Goal: Task Accomplishment & Management: Manage account settings

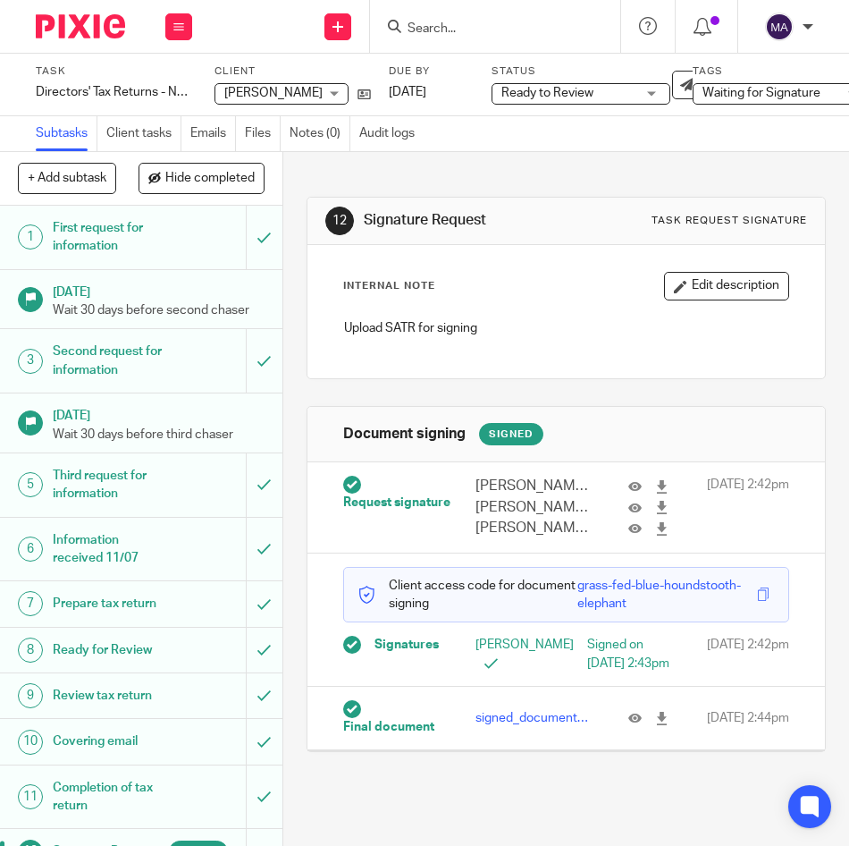
click at [487, 35] on input "Search" at bounding box center [486, 29] width 161 height 16
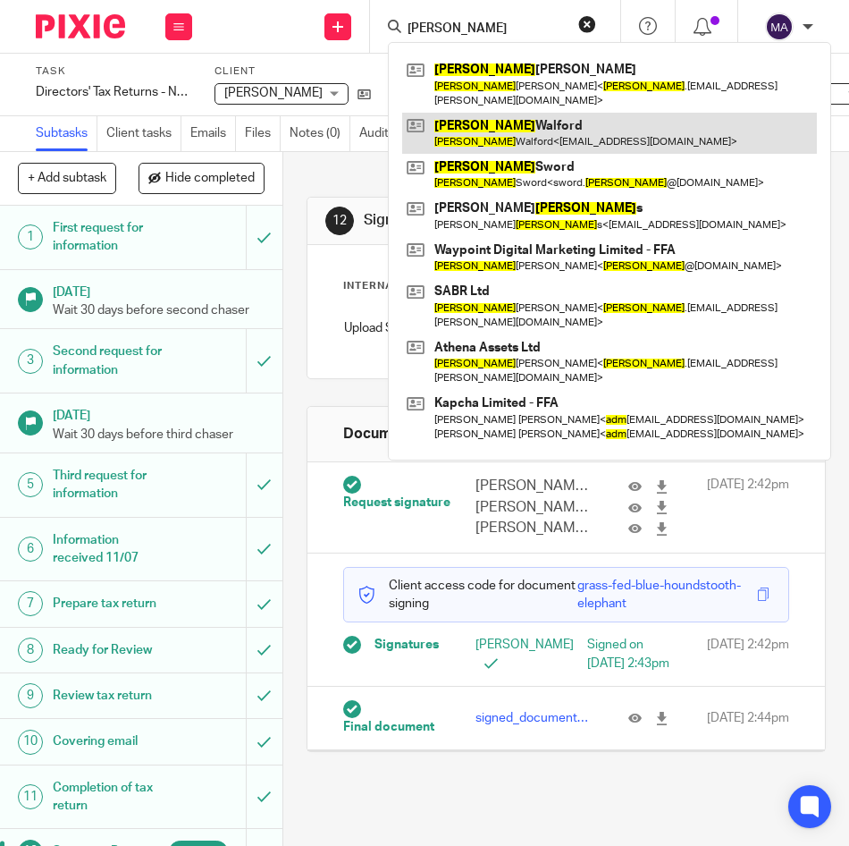
type input "adam"
click at [574, 119] on link at bounding box center [609, 133] width 415 height 41
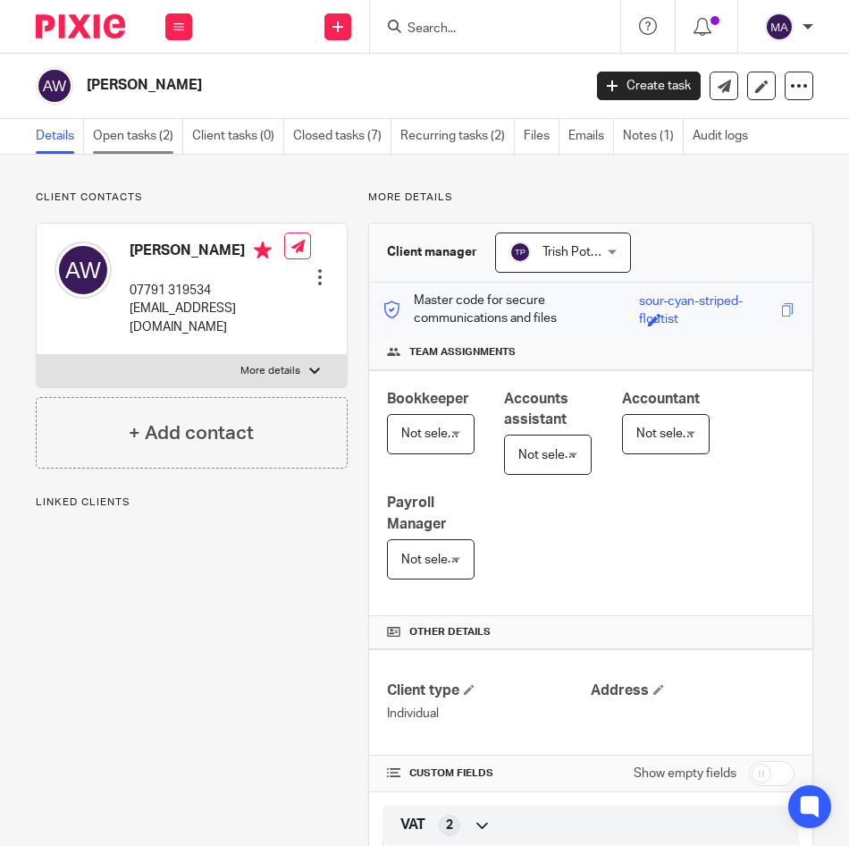
click at [152, 133] on link "Open tasks (2)" at bounding box center [138, 136] width 90 height 35
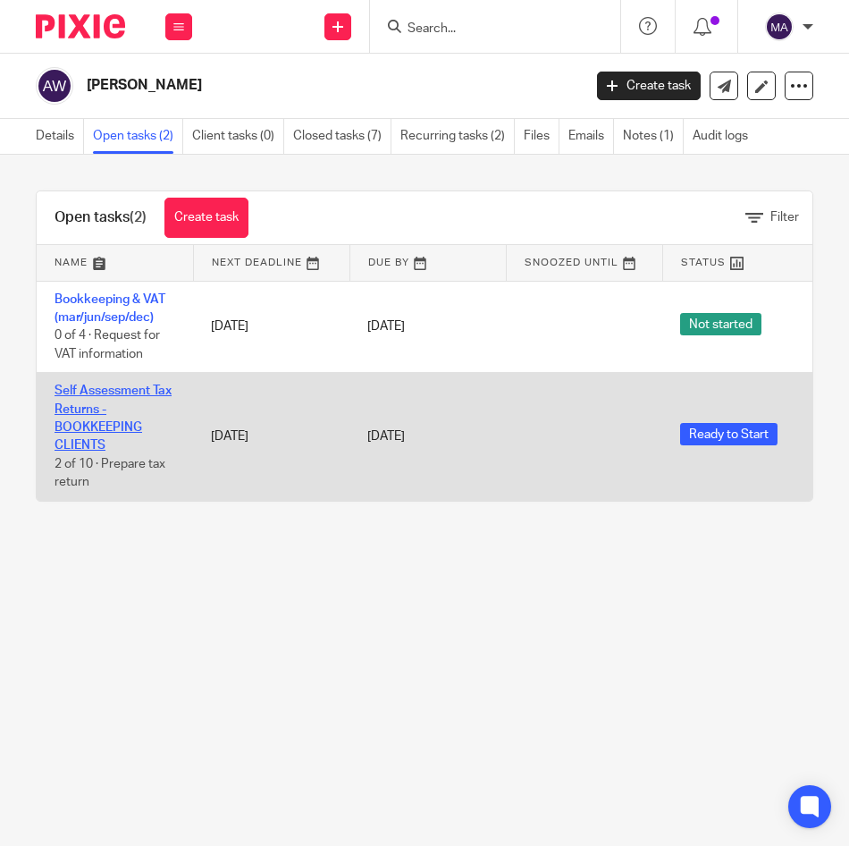
click at [94, 407] on link "Self Assessment Tax Returns - BOOKKEEPING CLIENTS" at bounding box center [113, 417] width 117 height 67
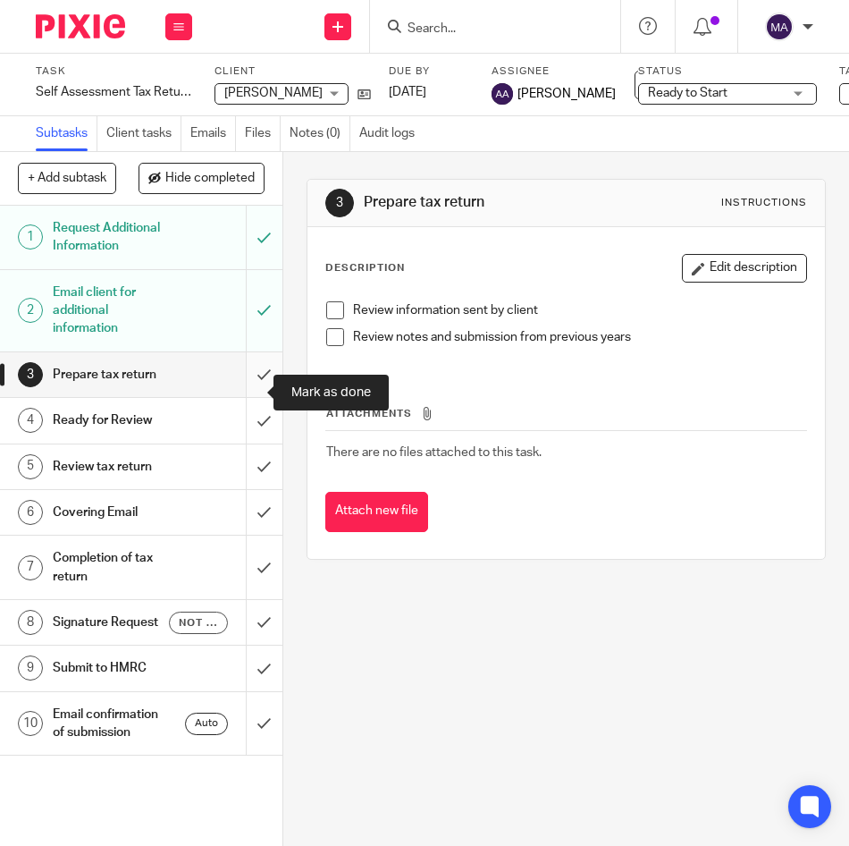
click at [248, 393] on input "submit" at bounding box center [141, 374] width 283 height 45
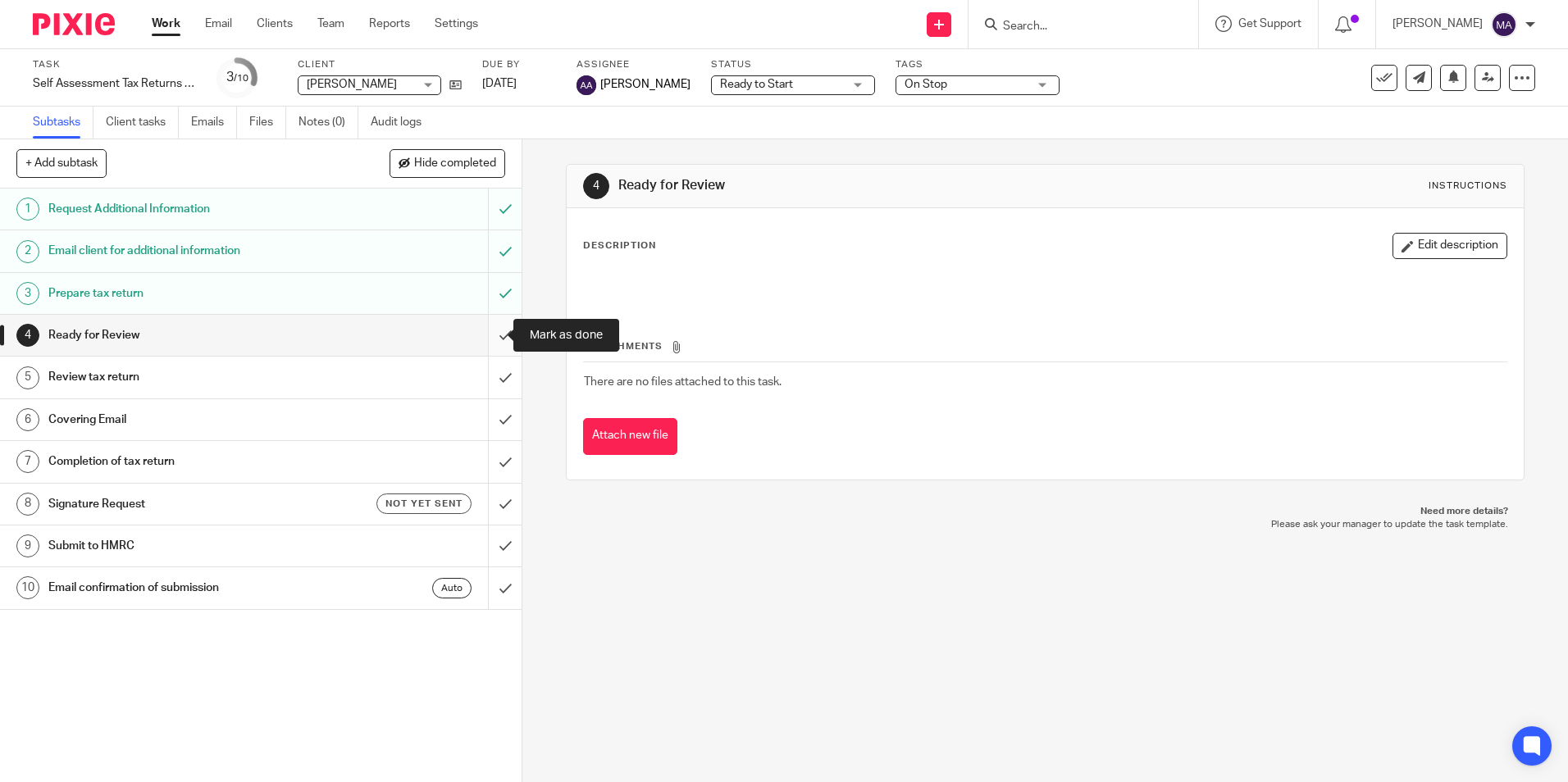
click at [489, 339] on input "submit" at bounding box center [260, 335] width 522 height 41
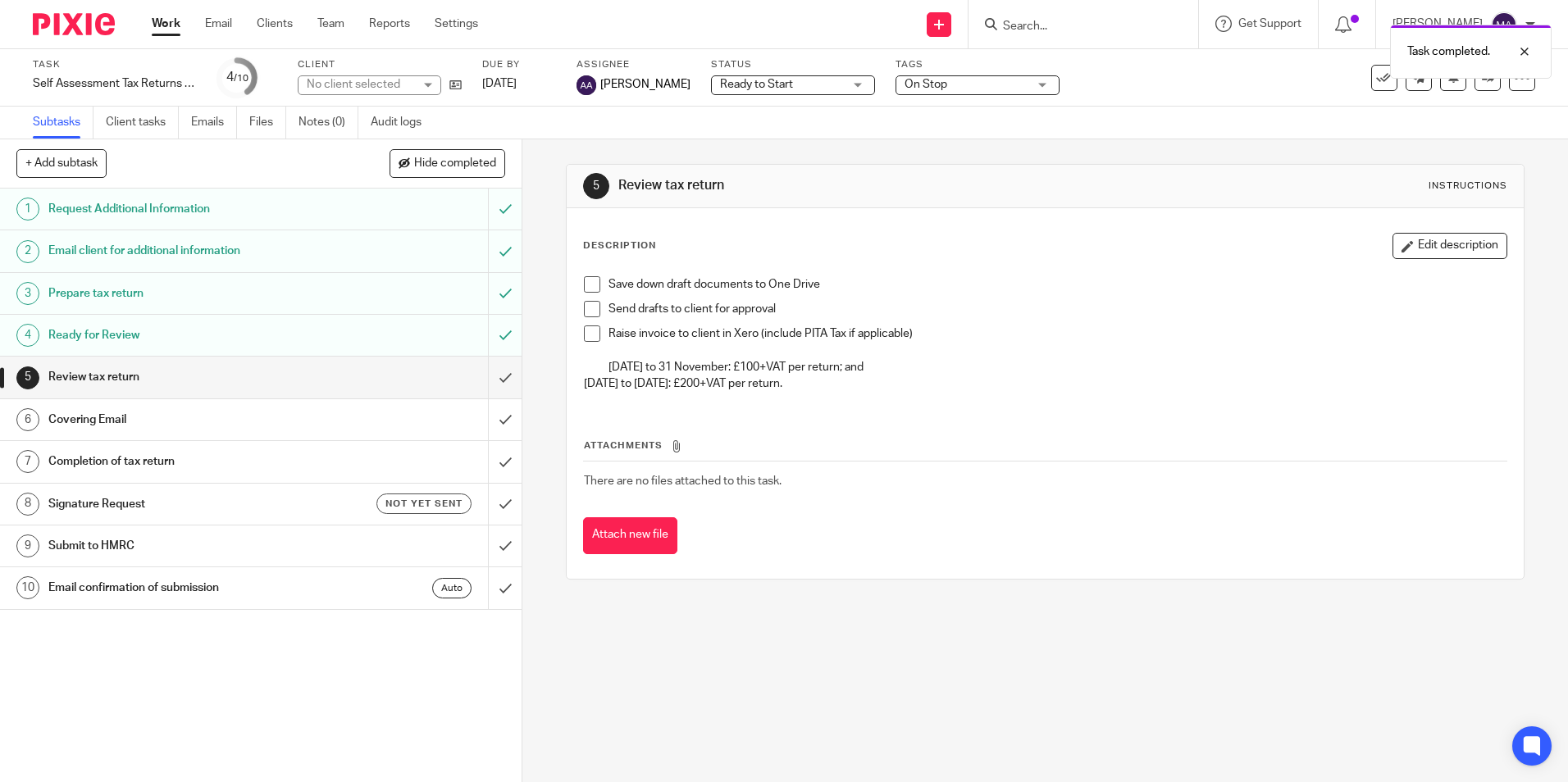
click at [594, 290] on span at bounding box center [592, 284] width 17 height 17
click at [414, 421] on div "Covering Email" at bounding box center [260, 419] width 424 height 25
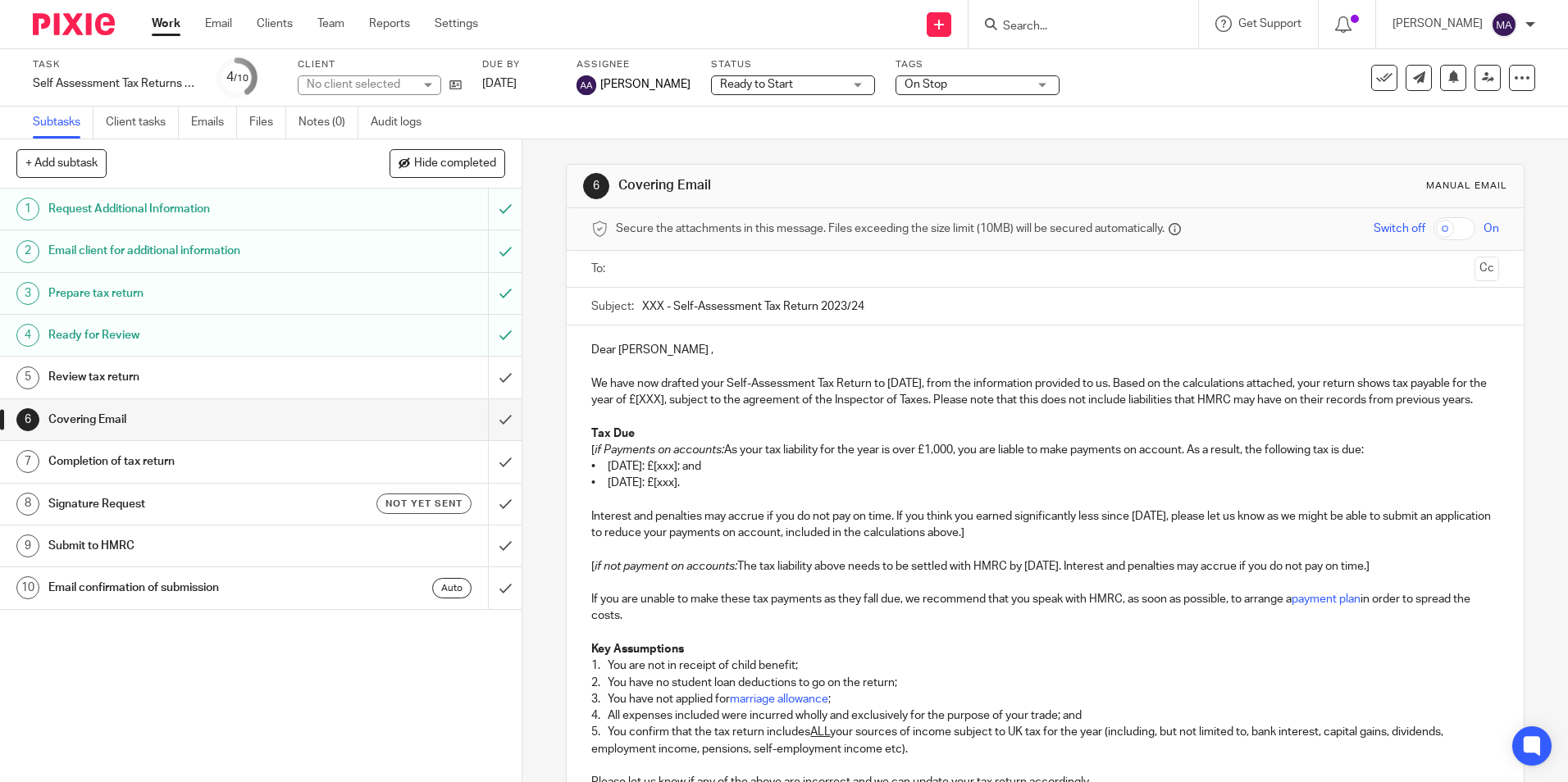
click at [635, 267] on input "text" at bounding box center [1044, 269] width 845 height 19
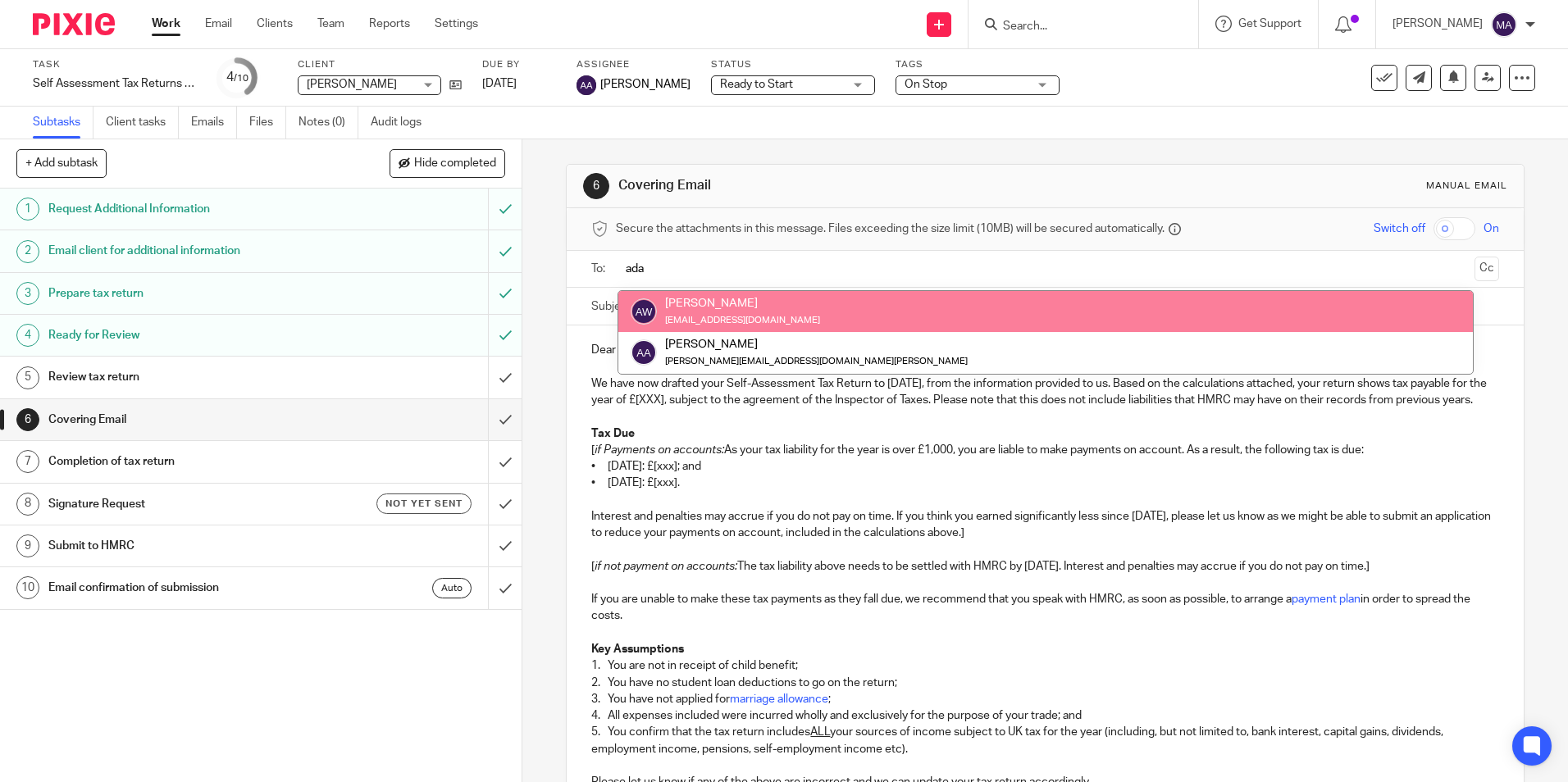
type input "ada"
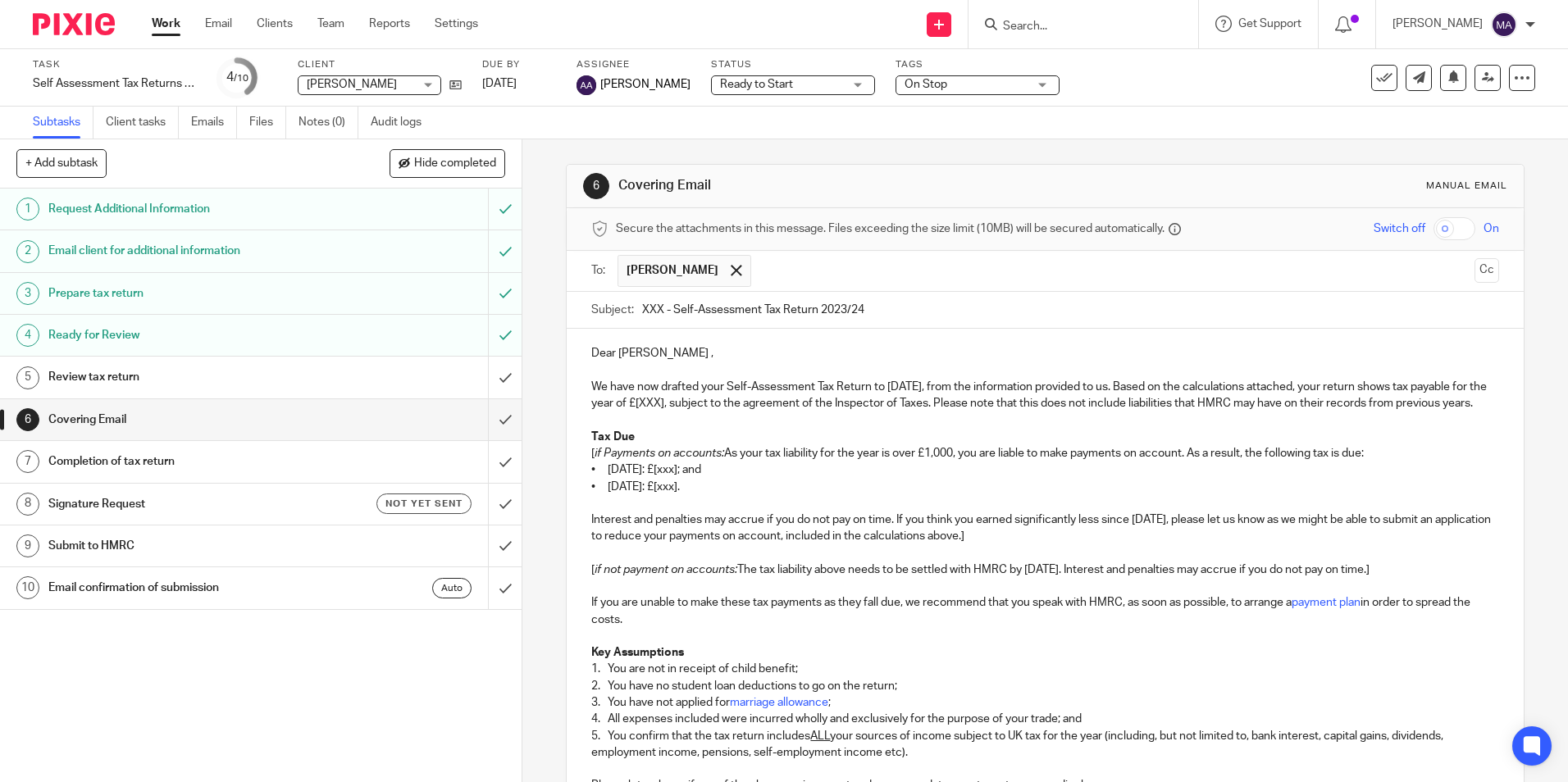
drag, startPoint x: 661, startPoint y: 309, endPoint x: 581, endPoint y: 299, distance: 80.6
click at [581, 299] on div "Subject: XXX - Self-Assessment Tax Return 2023/24" at bounding box center [1044, 310] width 956 height 38
drag, startPoint x: 889, startPoint y: 306, endPoint x: 879, endPoint y: 264, distance: 43.2
click at [892, 303] on input "Adam Walford - Self-Assessment Tax Return 2023/24" at bounding box center [1069, 310] width 856 height 37
type input "Adam Walford - Self-Assessment Tax Return 2024/25"
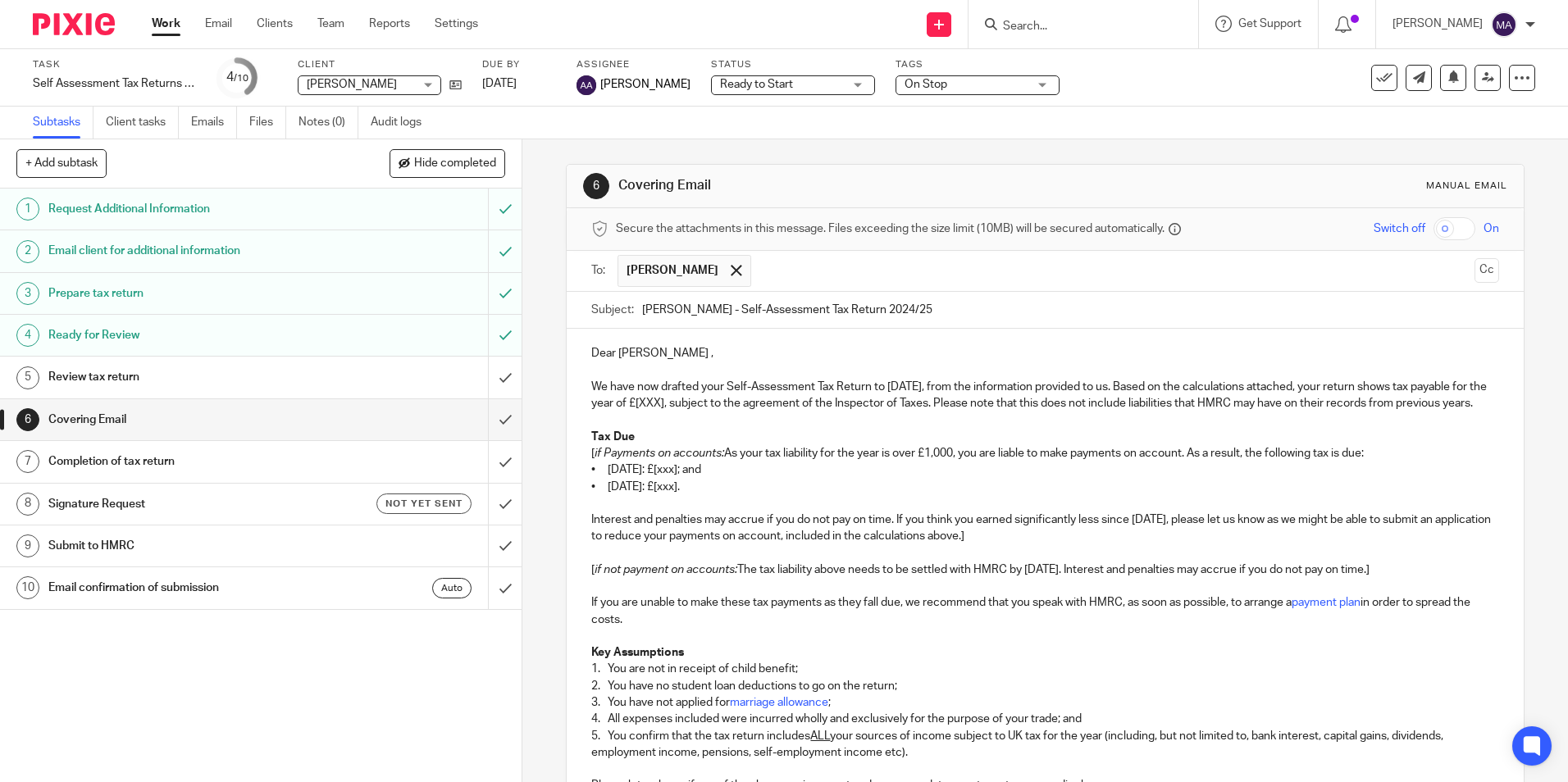
click at [645, 355] on p "Dear Adam ," at bounding box center [1044, 353] width 907 height 17
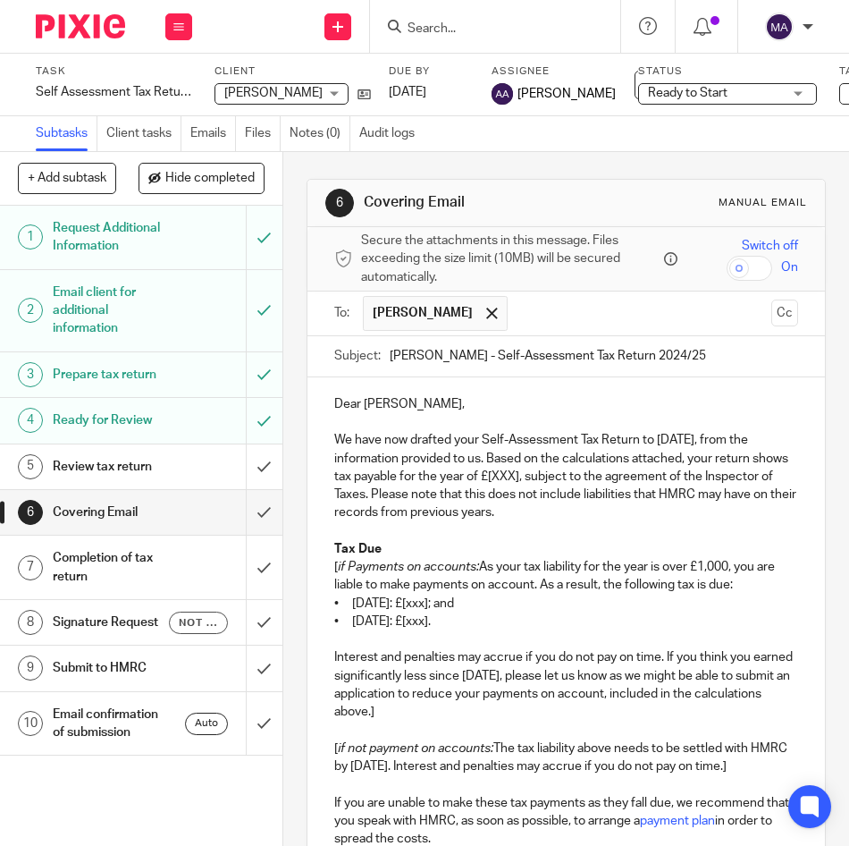
drag, startPoint x: 584, startPoint y: 483, endPoint x: 573, endPoint y: 483, distance: 10.7
click at [584, 483] on p "We have now drafted your Self-Assessment Tax Return to 5 April 2025, from the i…" at bounding box center [566, 476] width 464 height 90
click at [540, 477] on p "We have now drafted your Self-Assessment Tax Return to 5 April 2025, from the i…" at bounding box center [566, 476] width 464 height 90
drag, startPoint x: 370, startPoint y: 477, endPoint x: 578, endPoint y: 480, distance: 207.5
click at [578, 480] on p "We have now drafted your Self-Assessment Tax Return to 5 April 2025, from the i…" at bounding box center [566, 476] width 464 height 90
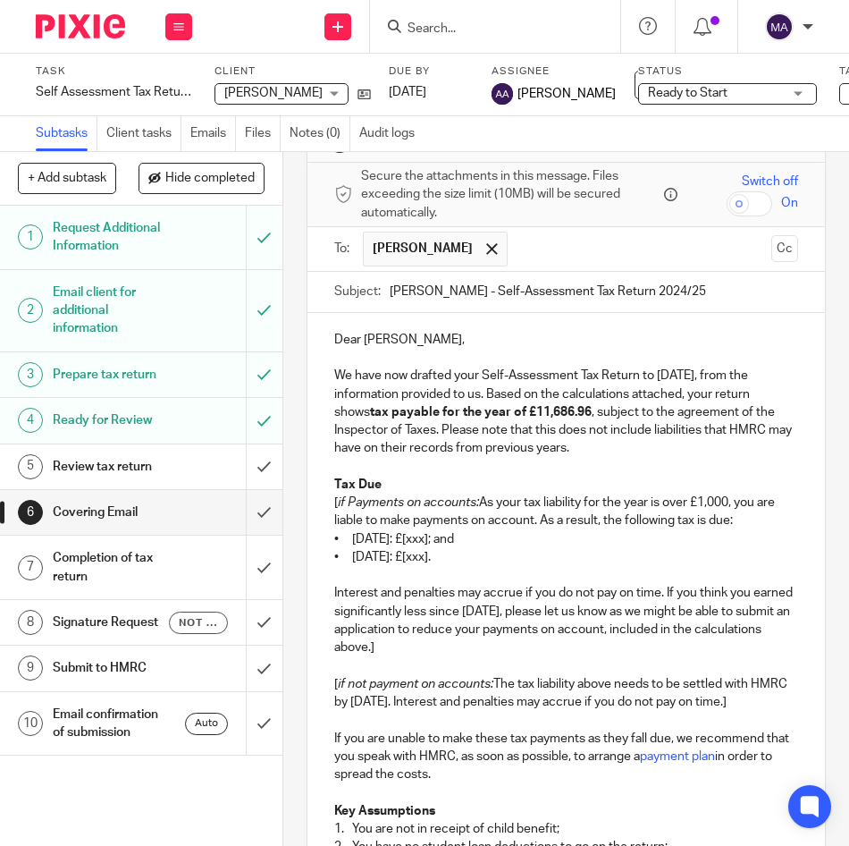
scroll to position [89, 0]
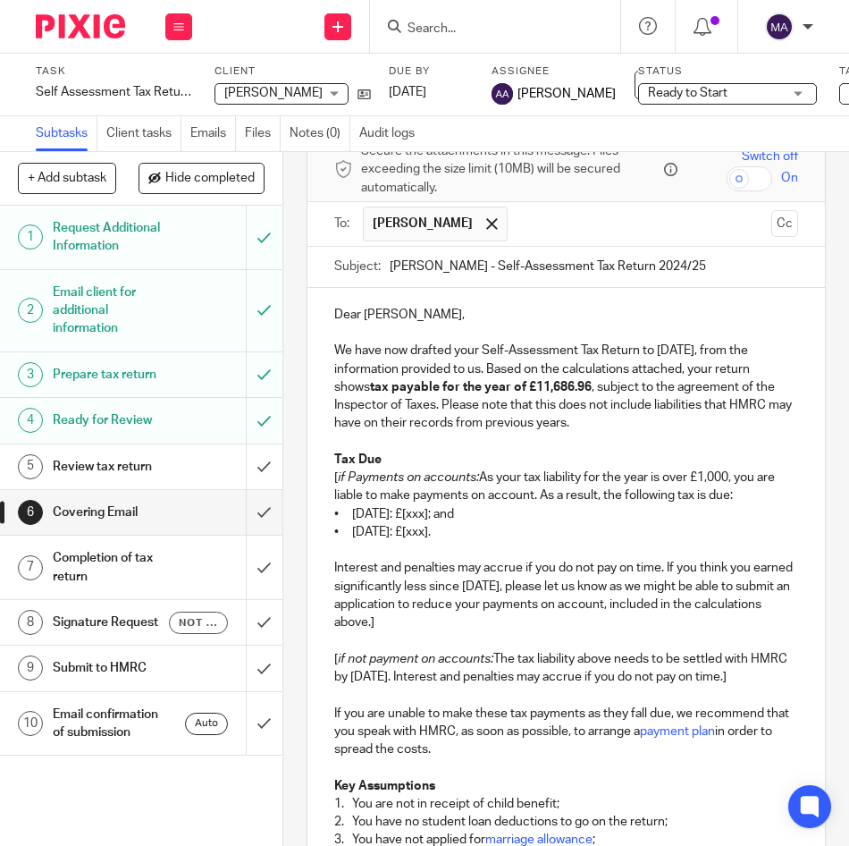
click at [471, 478] on em "if Payments on accounts:" at bounding box center [408, 477] width 141 height 13
drag, startPoint x: 476, startPoint y: 478, endPoint x: 328, endPoint y: 476, distance: 147.6
click at [328, 476] on div "Dear Adam, We have now drafted your Self-Assessment Tax Return to 5 April 2025,…" at bounding box center [567, 847] width 518 height 1119
drag, startPoint x: 458, startPoint y: 516, endPoint x: 482, endPoint y: 517, distance: 24.2
click at [482, 517] on p "• 31 January 2026: £[xxx]; and" at bounding box center [566, 514] width 464 height 18
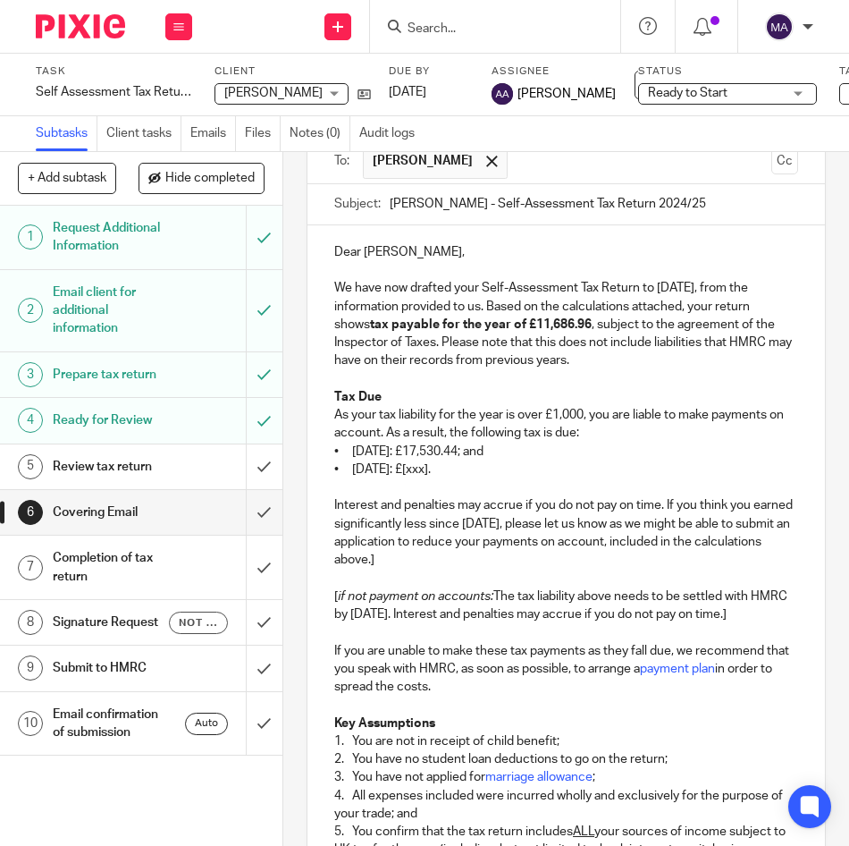
scroll to position [179, 0]
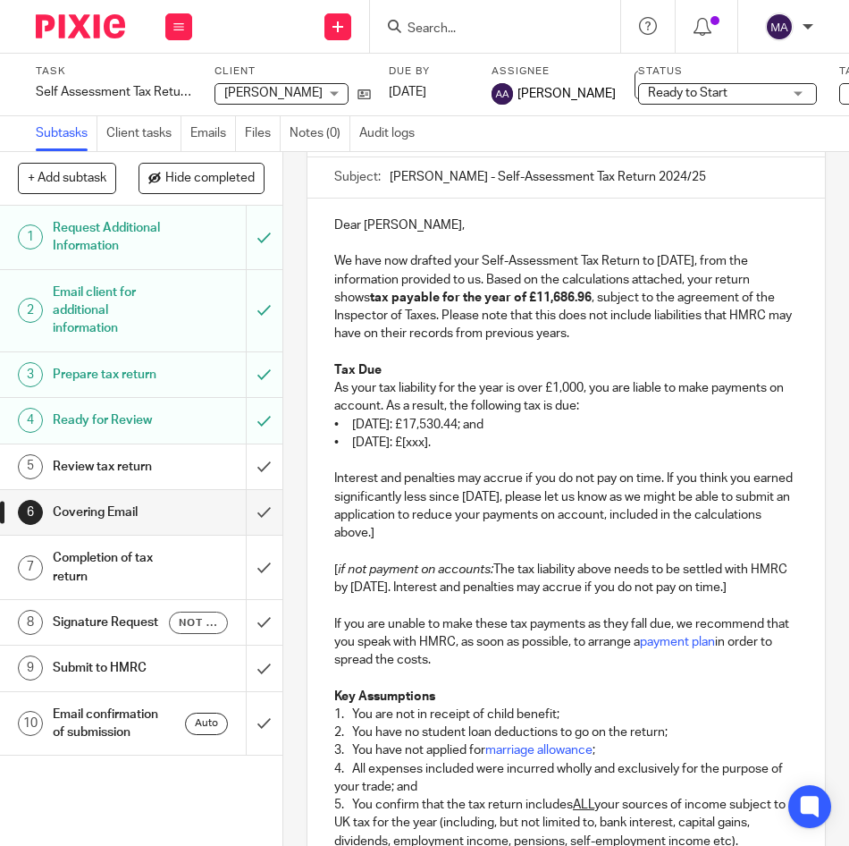
click at [433, 444] on p "• 31 July 2026: £[xxx]." at bounding box center [566, 443] width 464 height 18
drag, startPoint x: 433, startPoint y: 444, endPoint x: 445, endPoint y: 448, distance: 13.0
click at [445, 448] on p "• 31 July 2026: £[xxx]." at bounding box center [566, 443] width 464 height 18
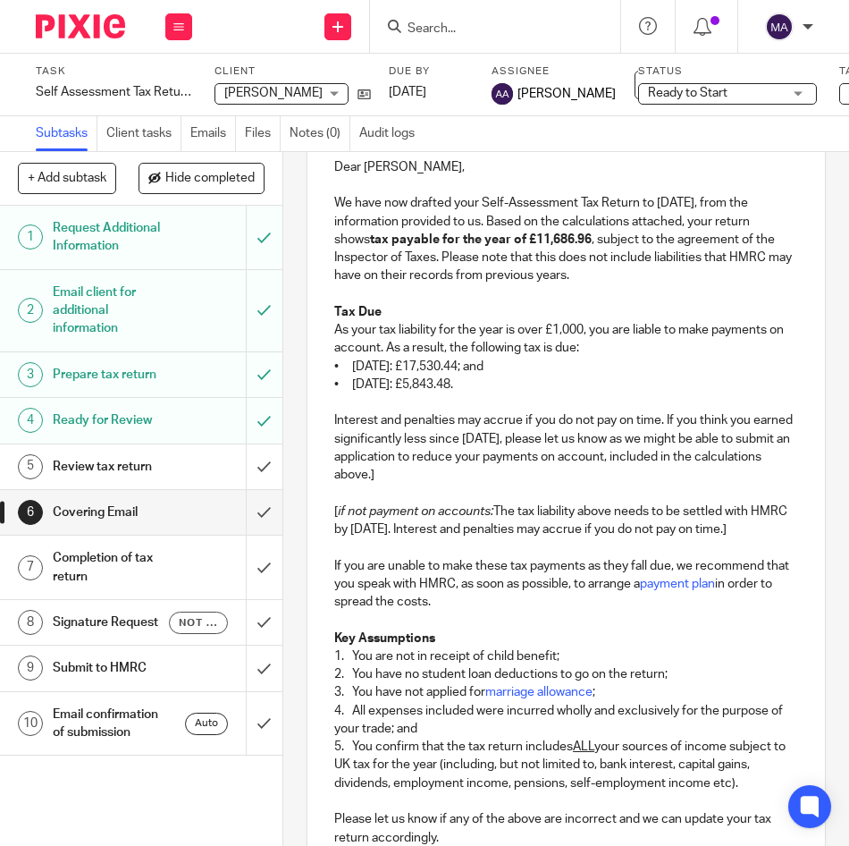
scroll to position [268, 0]
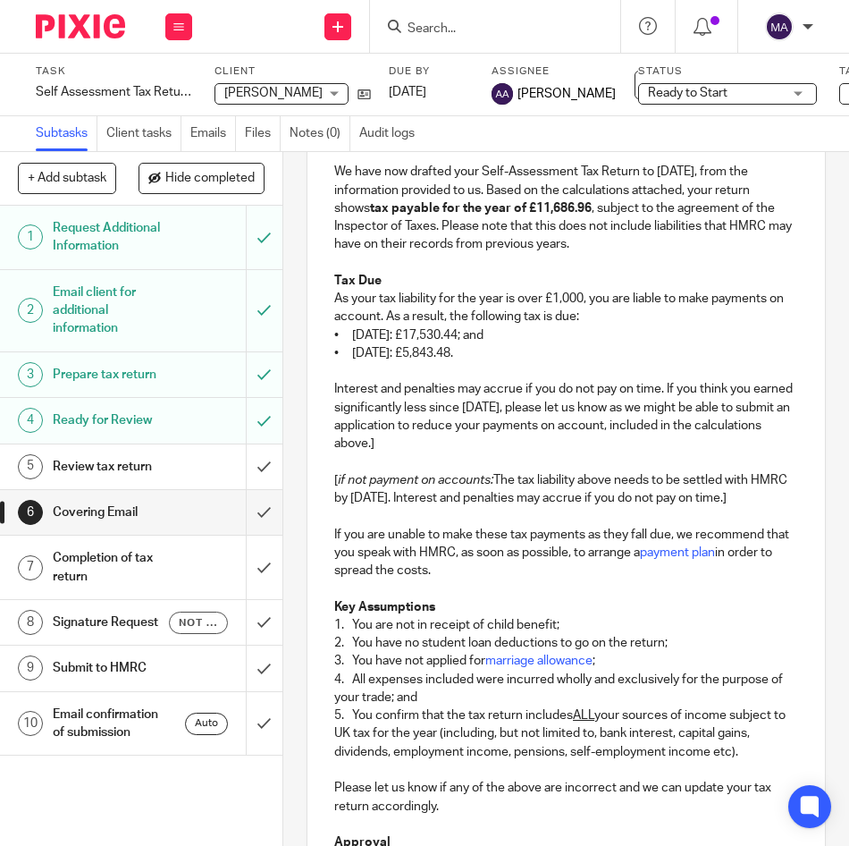
drag, startPoint x: 479, startPoint y: 521, endPoint x: 557, endPoint y: 465, distance: 96.0
click at [461, 439] on div "Dear Adam, We have now drafted your Self-Assessment Tax Return to 5 April 2025,…" at bounding box center [567, 668] width 518 height 1119
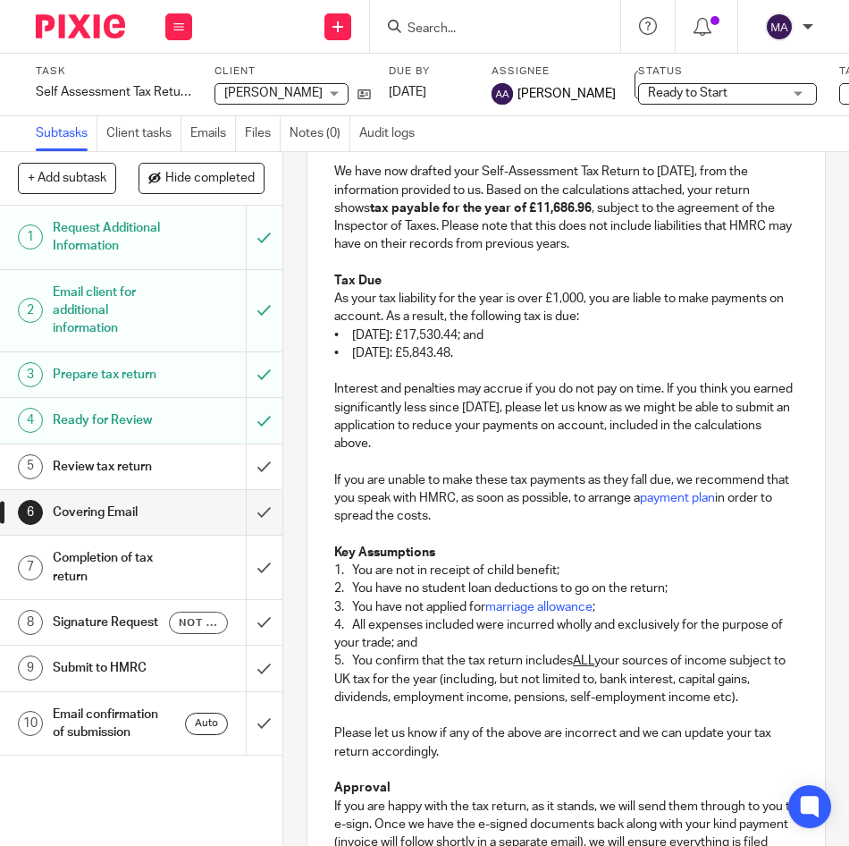
click at [414, 606] on p "3. You have not applied for marriage allowance ;" at bounding box center [566, 607] width 464 height 18
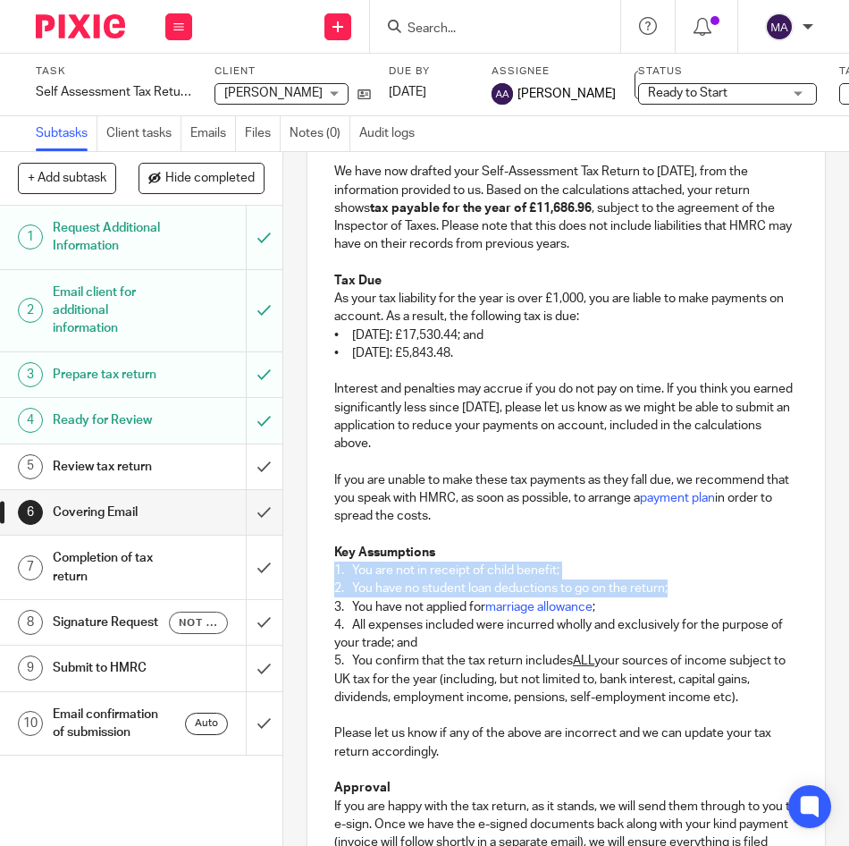
drag, startPoint x: 698, startPoint y: 590, endPoint x: 315, endPoint y: 565, distance: 384.4
click at [322, 564] on div "Dear Adam, We have now drafted your Self-Assessment Tax Return to 5 April 2025,…" at bounding box center [567, 641] width 518 height 1064
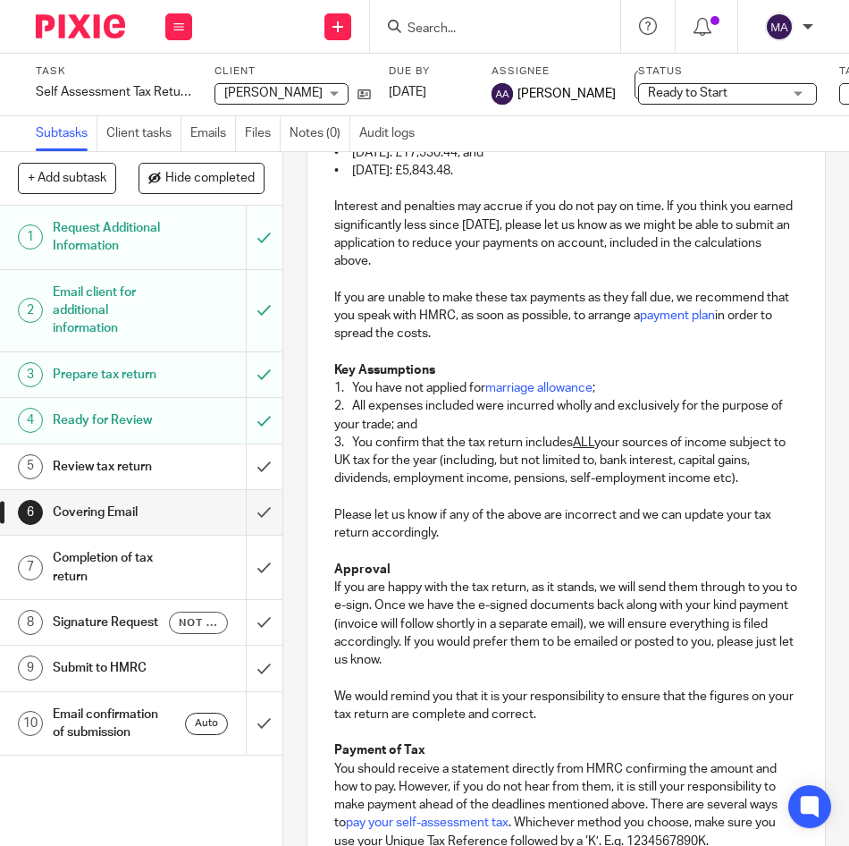
scroll to position [715, 0]
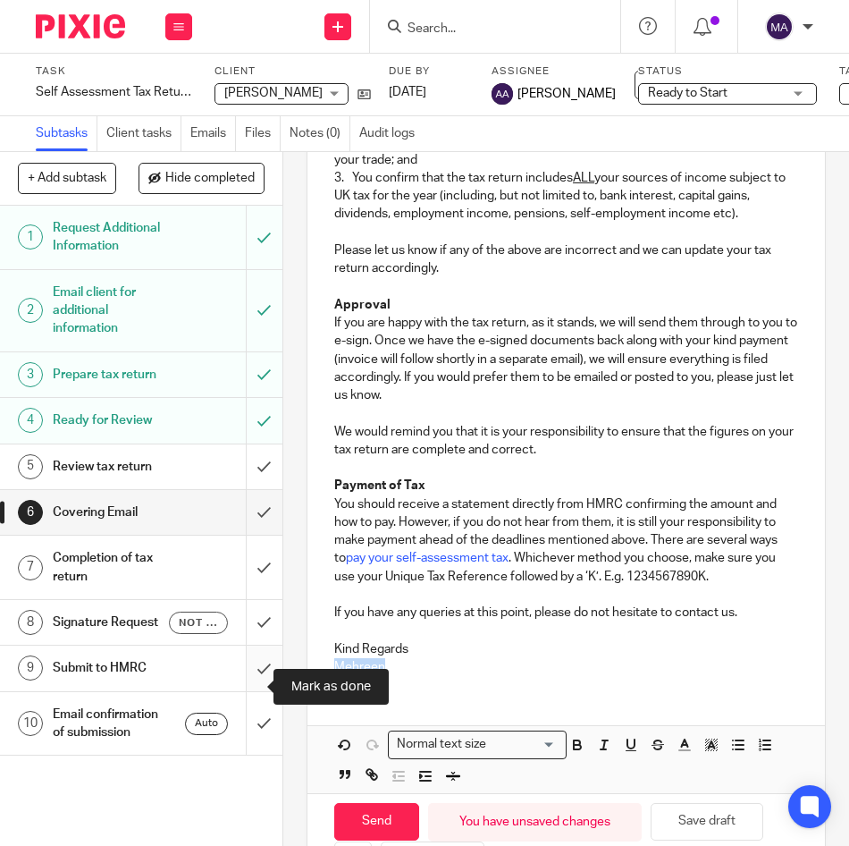
drag, startPoint x: 421, startPoint y: 672, endPoint x: 245, endPoint y: 672, distance: 176.1
click at [245, 672] on div "+ Add subtask Hide completed Cancel + Add 1 Request Additional Information 2 Em…" at bounding box center [424, 499] width 849 height 694
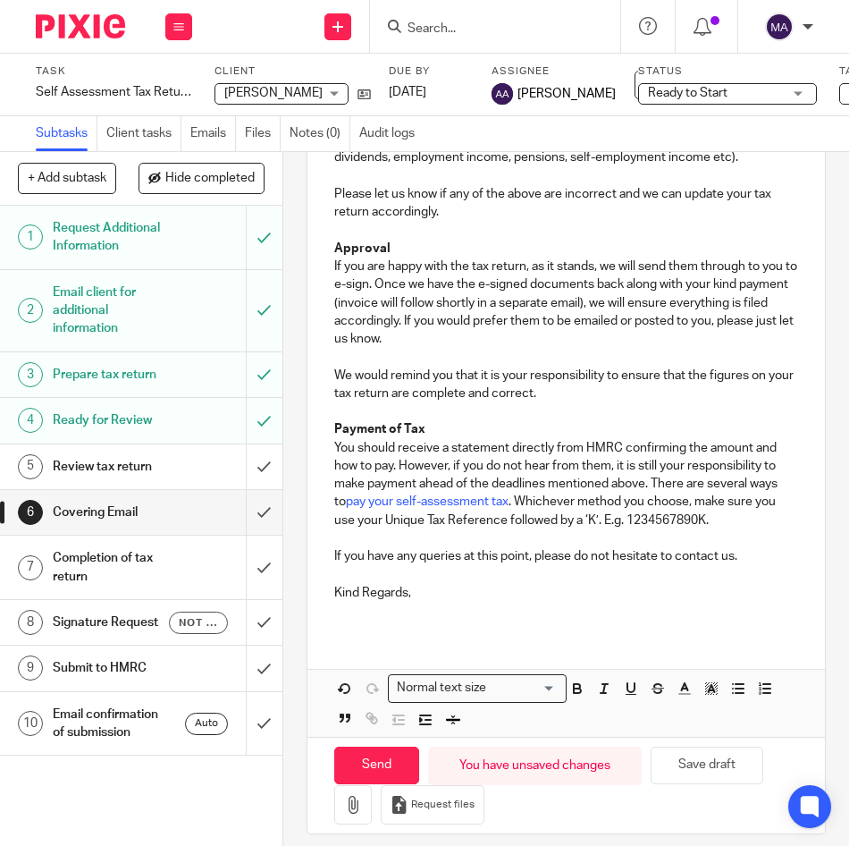
scroll to position [800, 0]
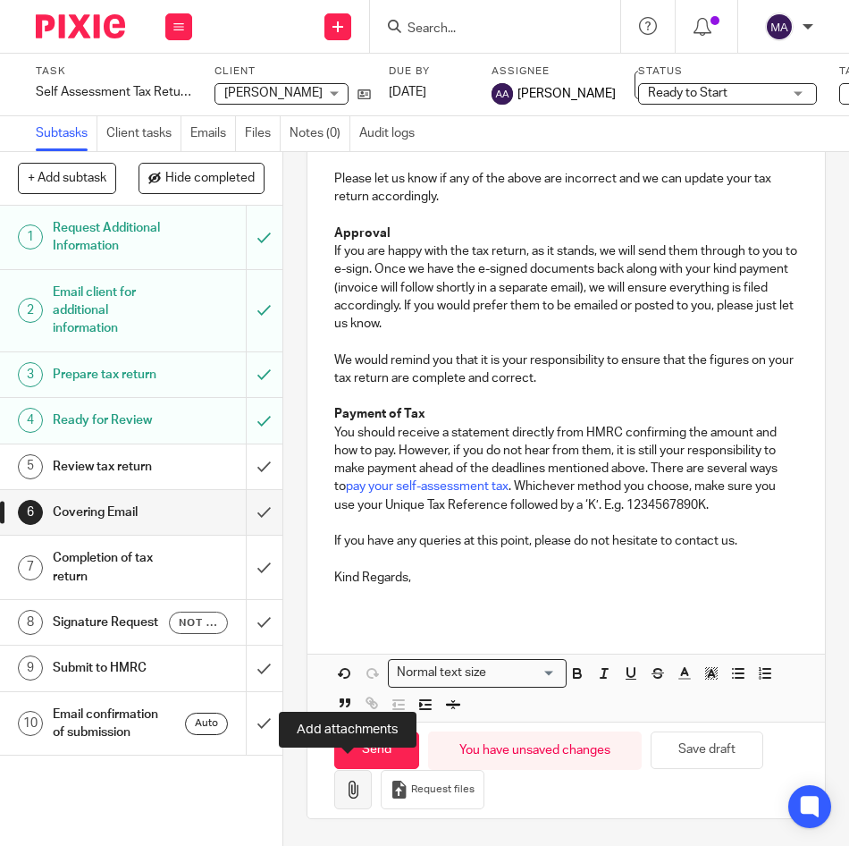
click at [349, 781] on icon "button" at bounding box center [353, 790] width 18 height 18
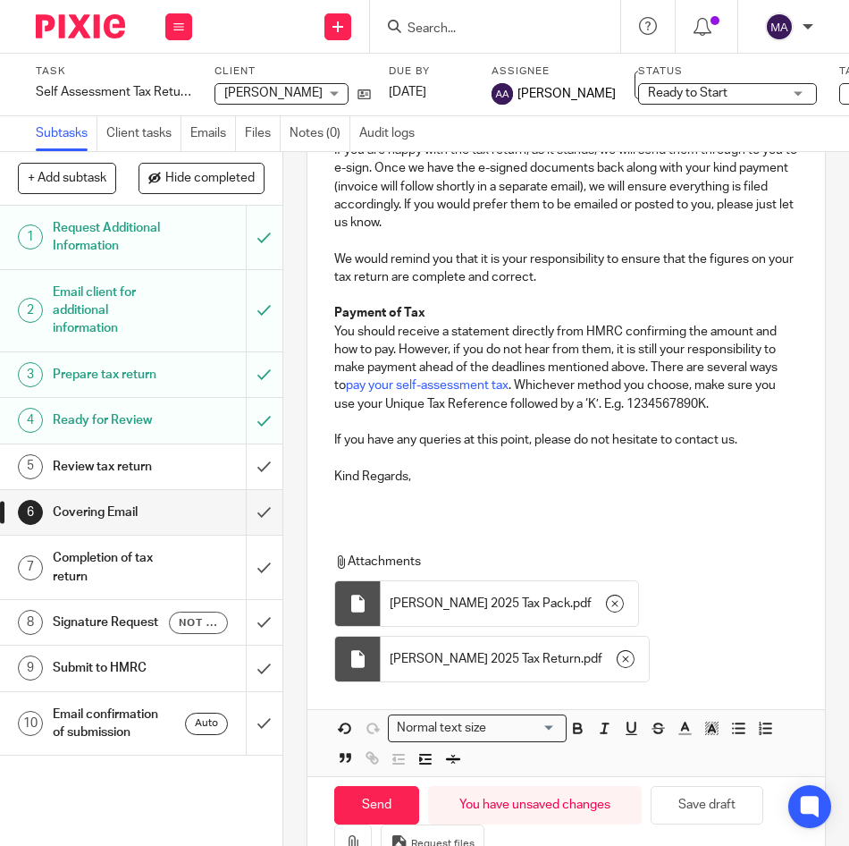
scroll to position [894, 0]
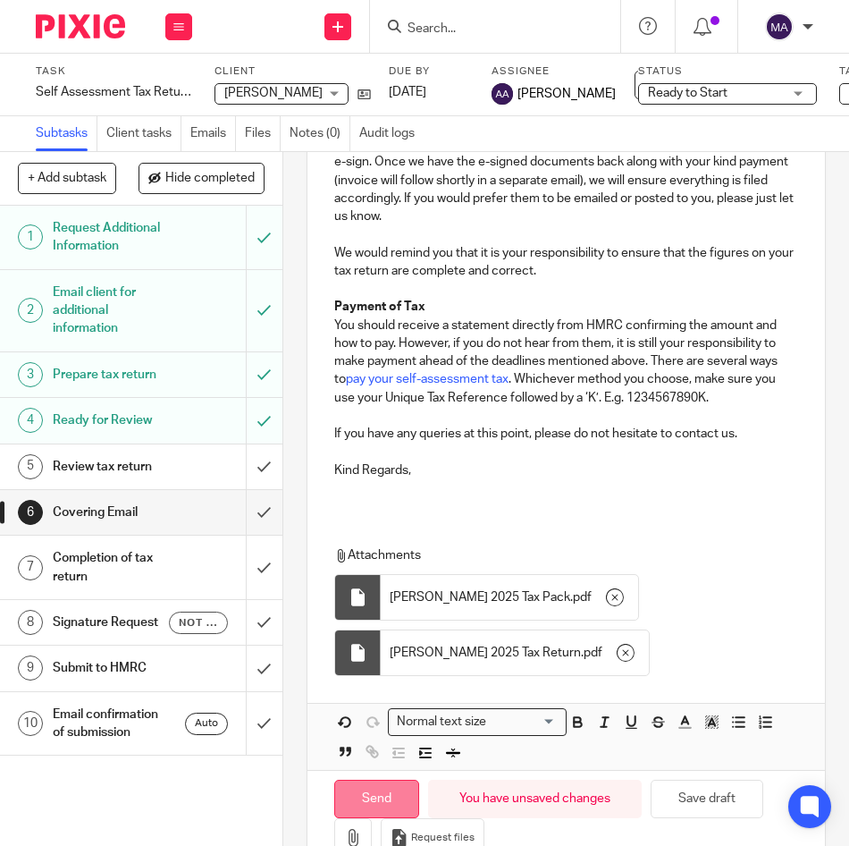
click at [353, 802] on input "Send" at bounding box center [376, 799] width 85 height 38
type input "Sent"
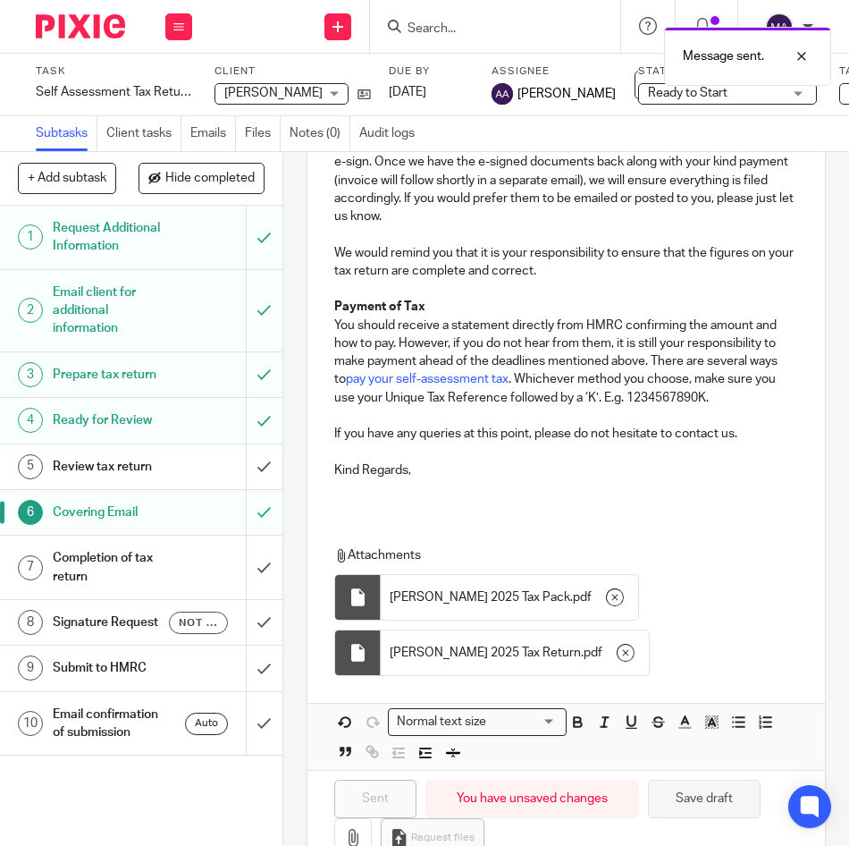
click at [675, 794] on button "Save draft" at bounding box center [704, 799] width 113 height 38
click at [76, 476] on h1 "Review tax return" at bounding box center [111, 466] width 117 height 27
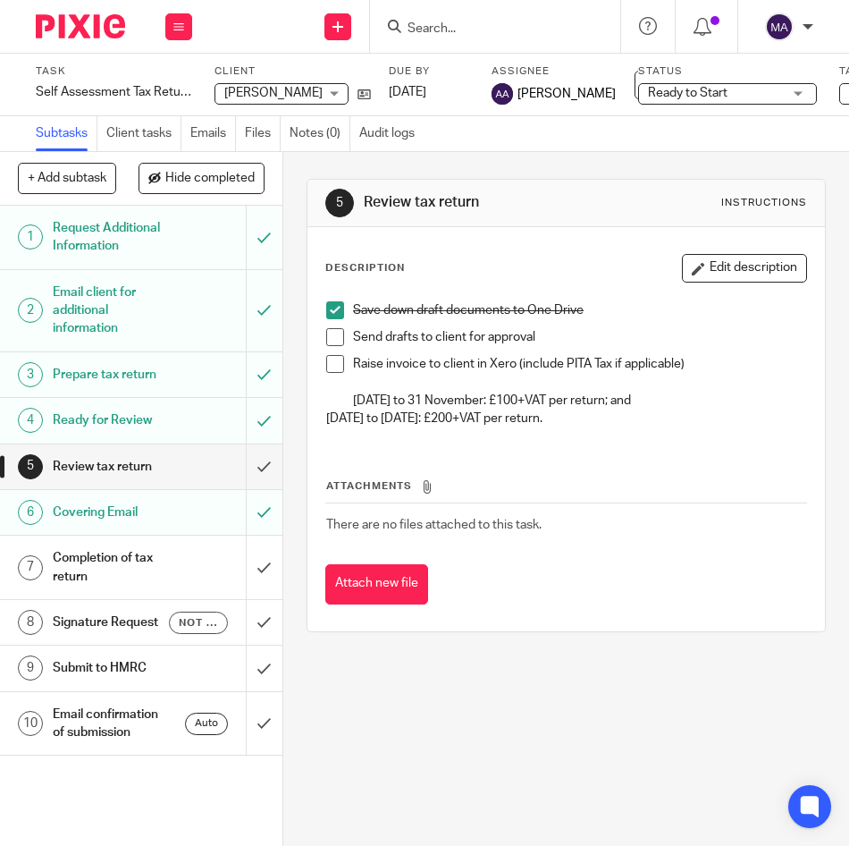
click at [336, 337] on span at bounding box center [335, 337] width 18 height 18
click at [338, 366] on span at bounding box center [335, 364] width 18 height 18
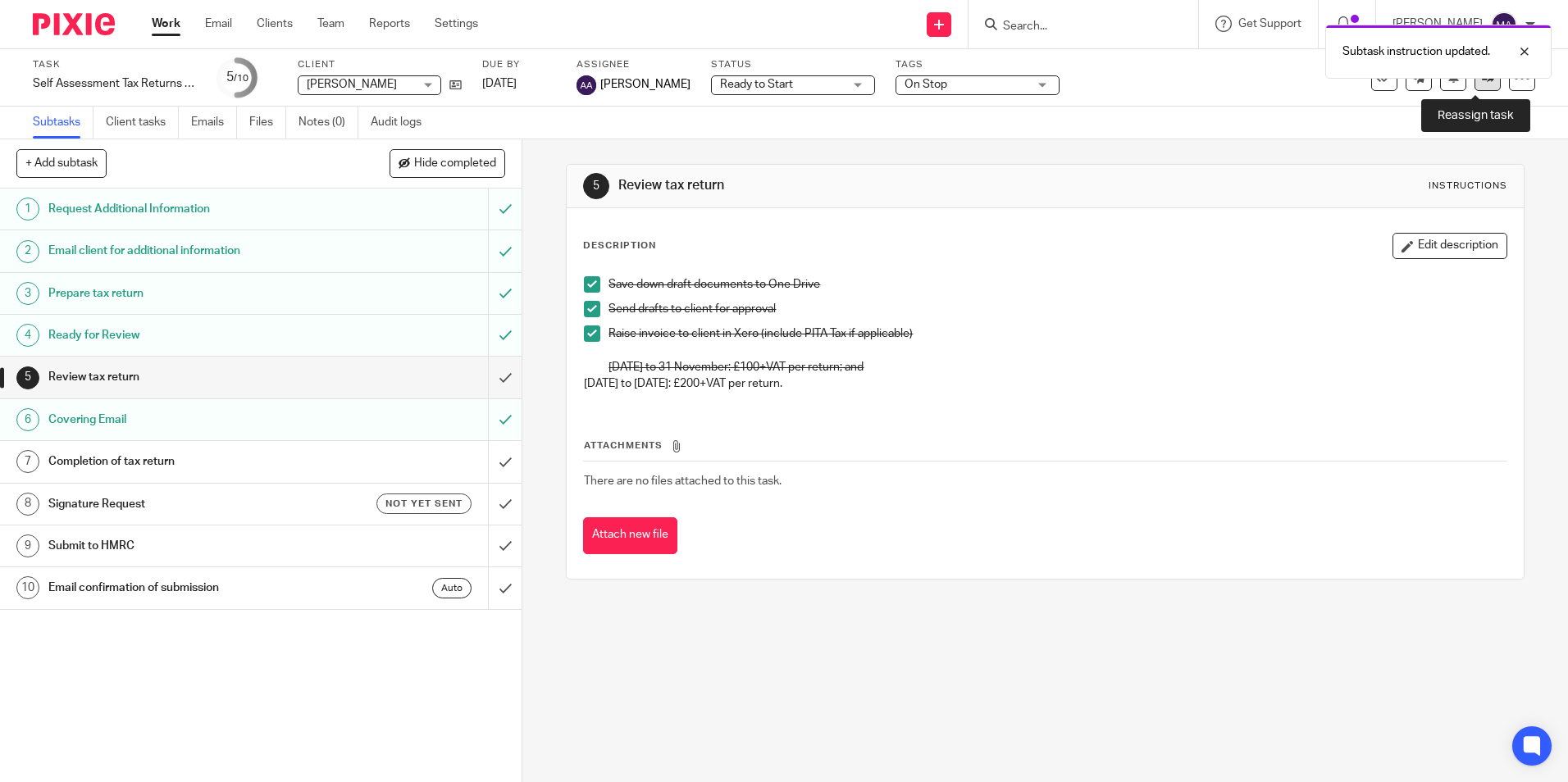
click at [778, 85] on link at bounding box center [1487, 78] width 27 height 27
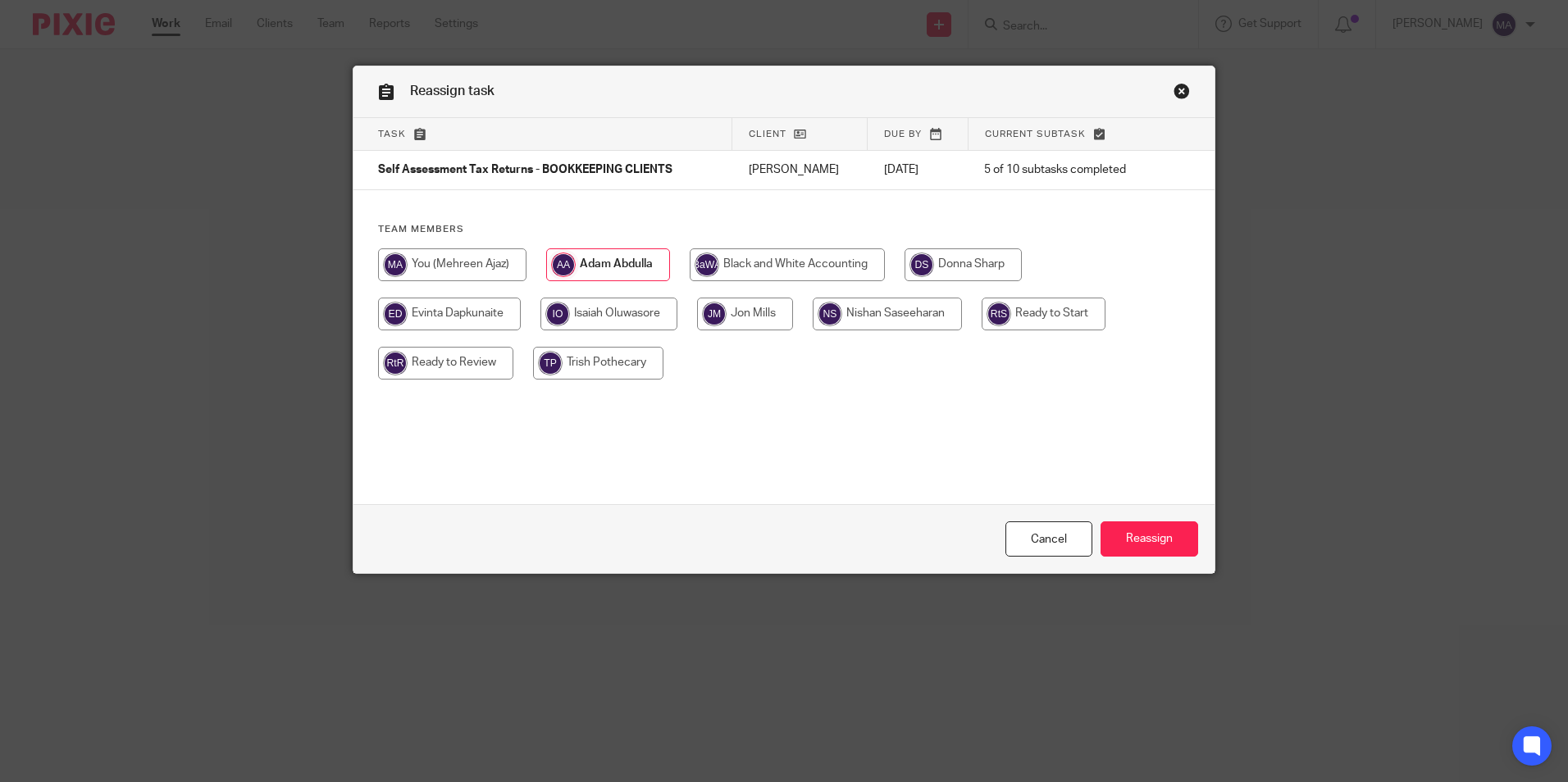
click at [465, 275] on input "radio" at bounding box center [452, 265] width 149 height 33
radio input "true"
click at [1171, 535] on input "Reassign" at bounding box center [1149, 539] width 97 height 35
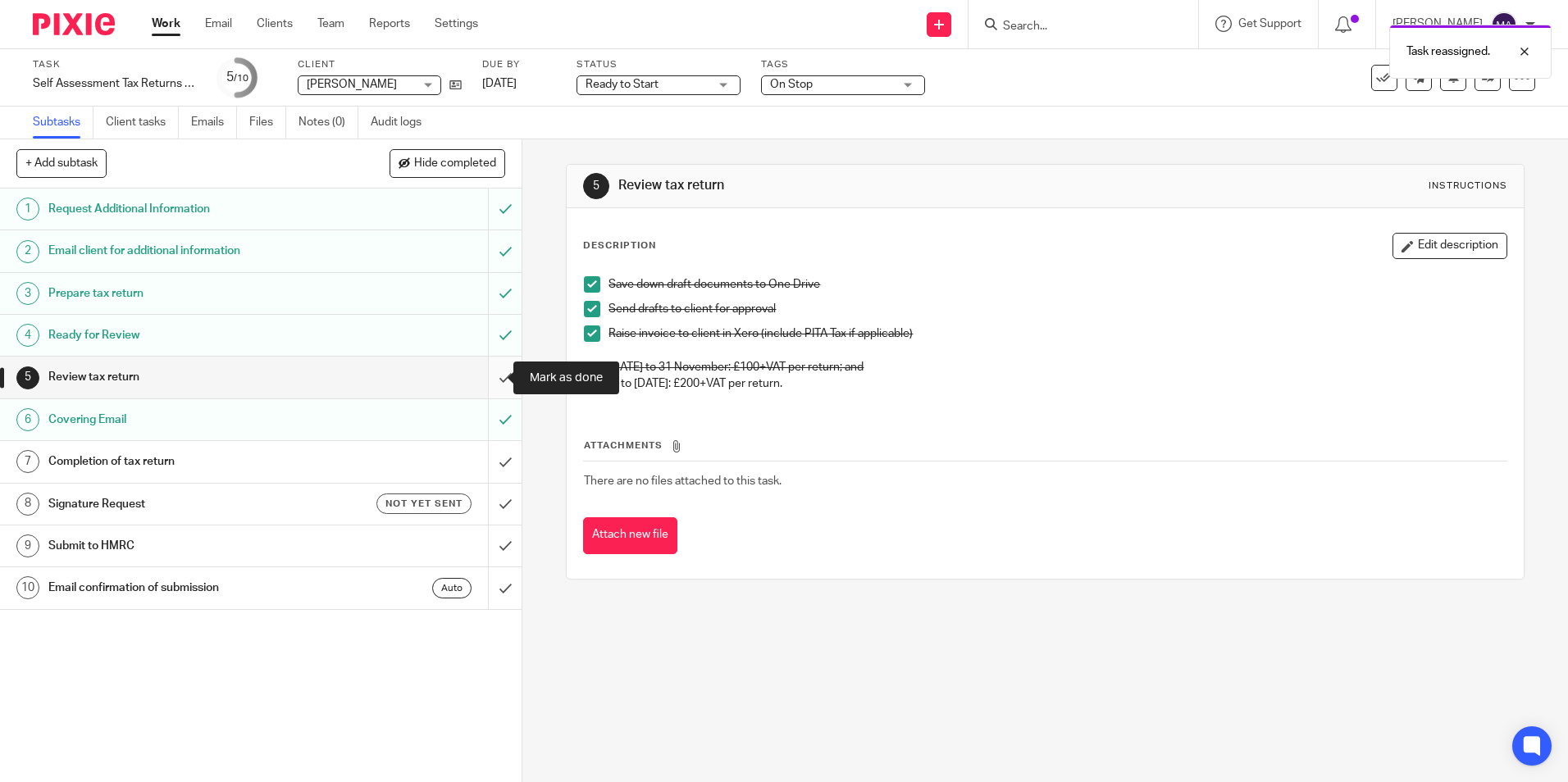
click at [485, 374] on input "submit" at bounding box center [260, 377] width 522 height 41
